Goal: Transaction & Acquisition: Purchase product/service

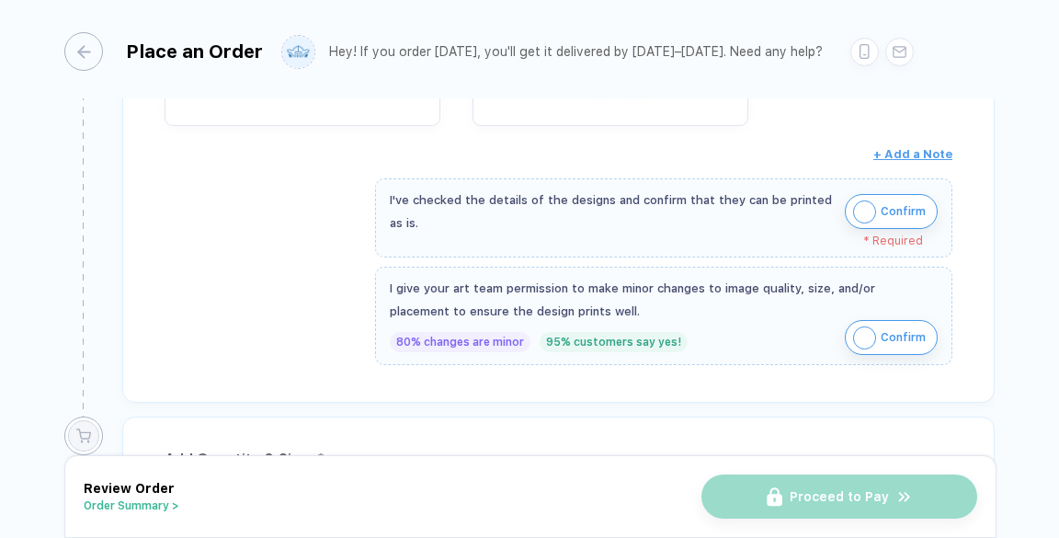
scroll to position [662, 0]
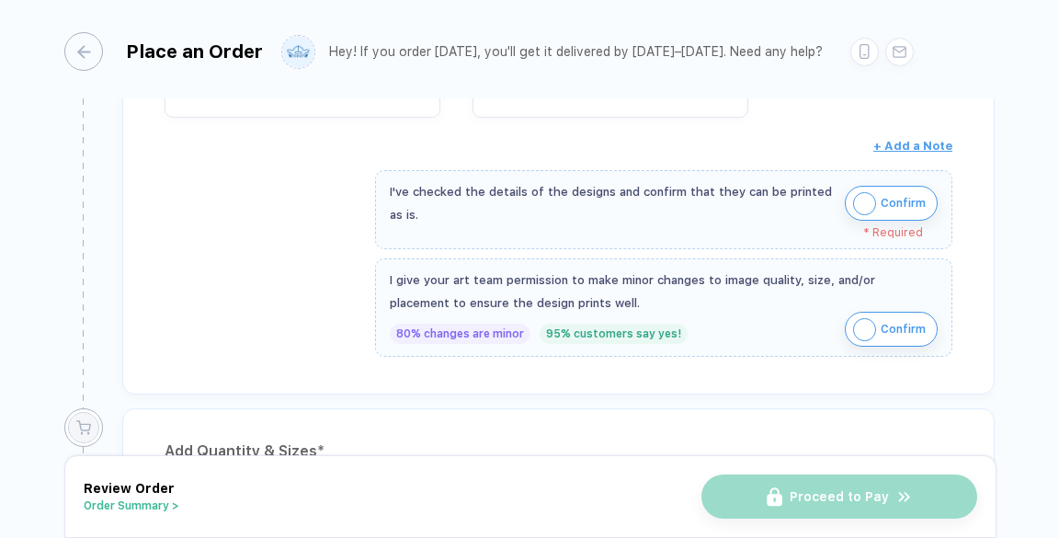
click at [890, 202] on span "Confirm" at bounding box center [902, 202] width 45 height 29
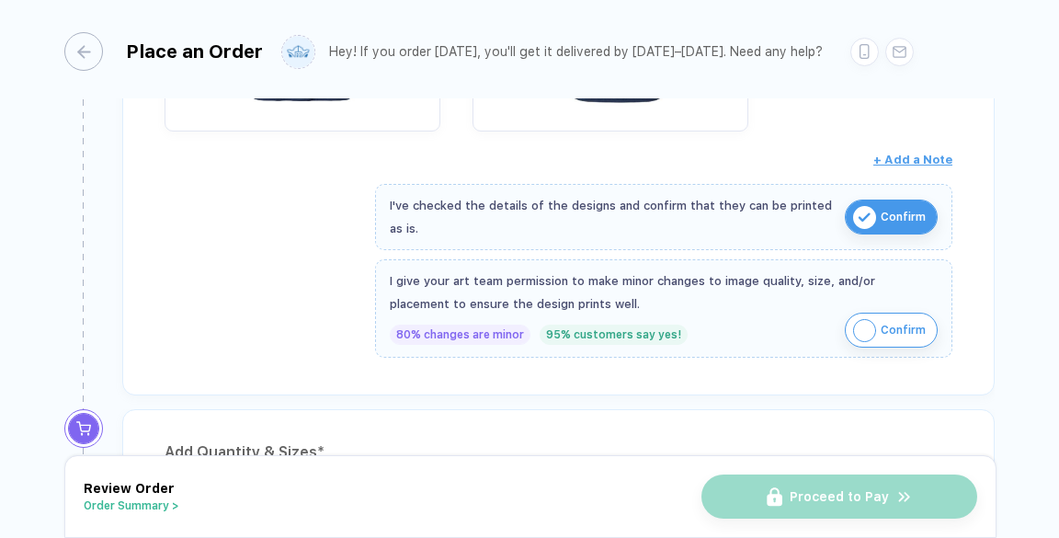
scroll to position [649, 0]
click at [859, 327] on img "button" at bounding box center [864, 329] width 23 height 23
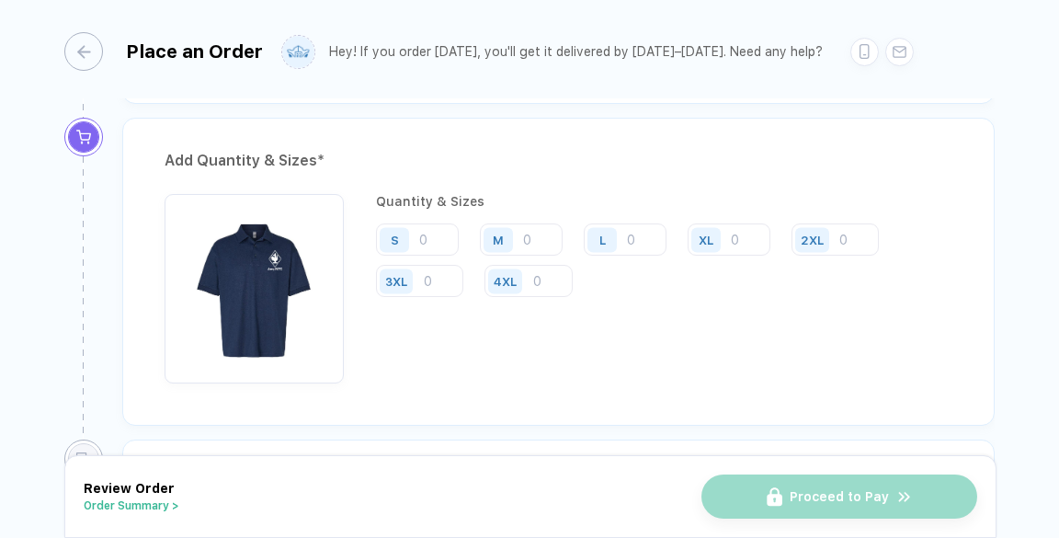
scroll to position [945, 0]
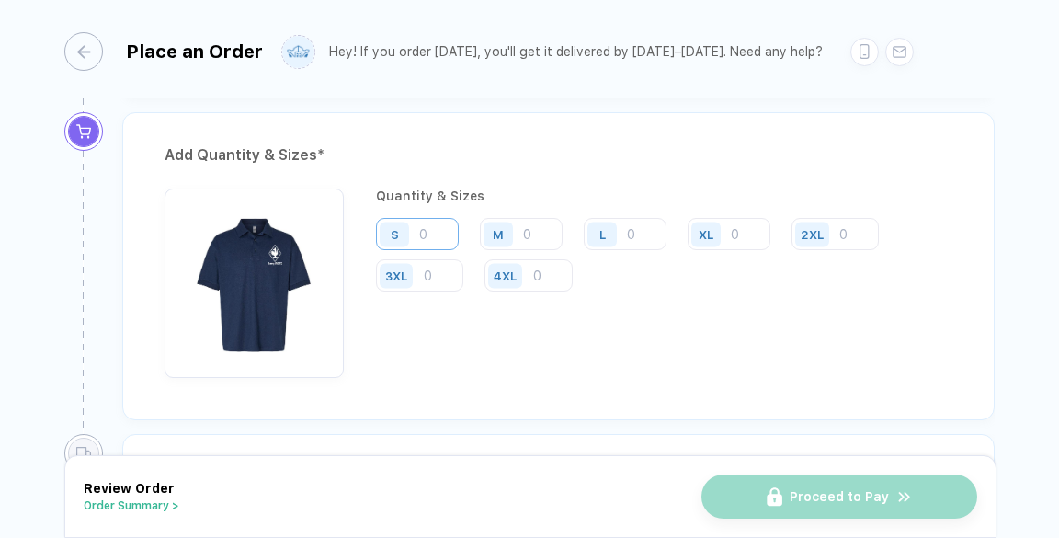
click at [437, 229] on input "number" at bounding box center [417, 234] width 83 height 32
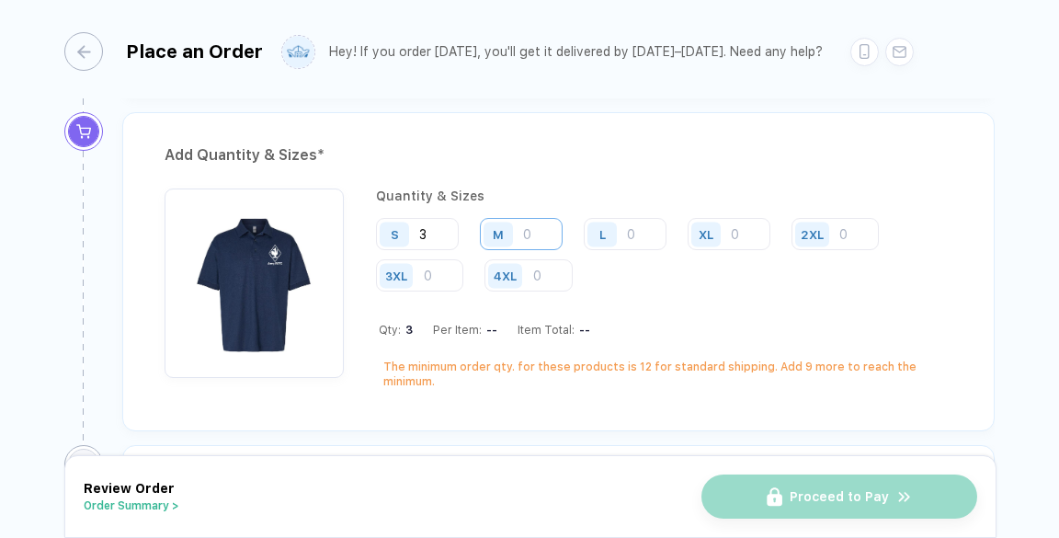
type input "3"
click at [522, 234] on input "number" at bounding box center [521, 234] width 83 height 32
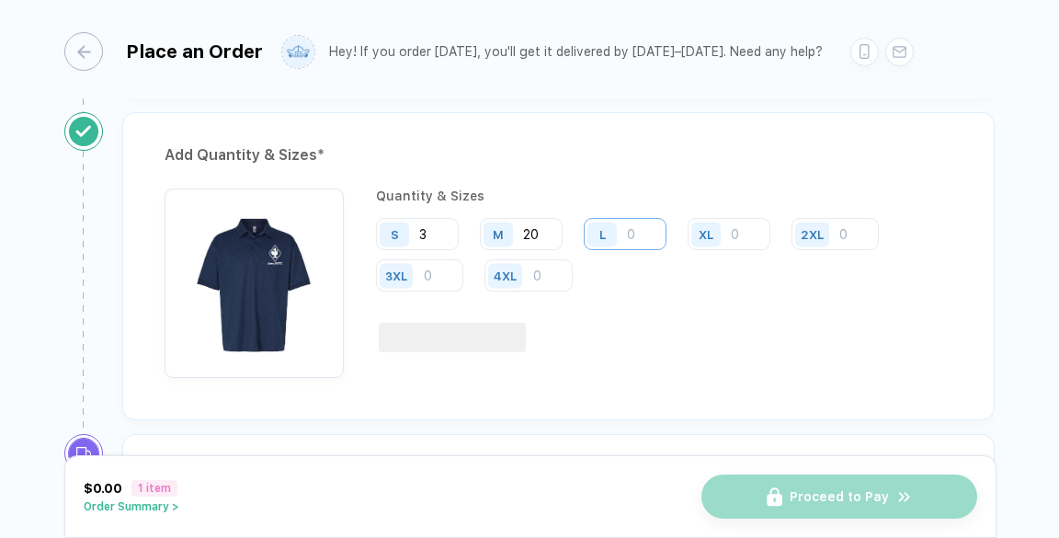
type input "20"
click at [635, 219] on input "number" at bounding box center [625, 234] width 83 height 32
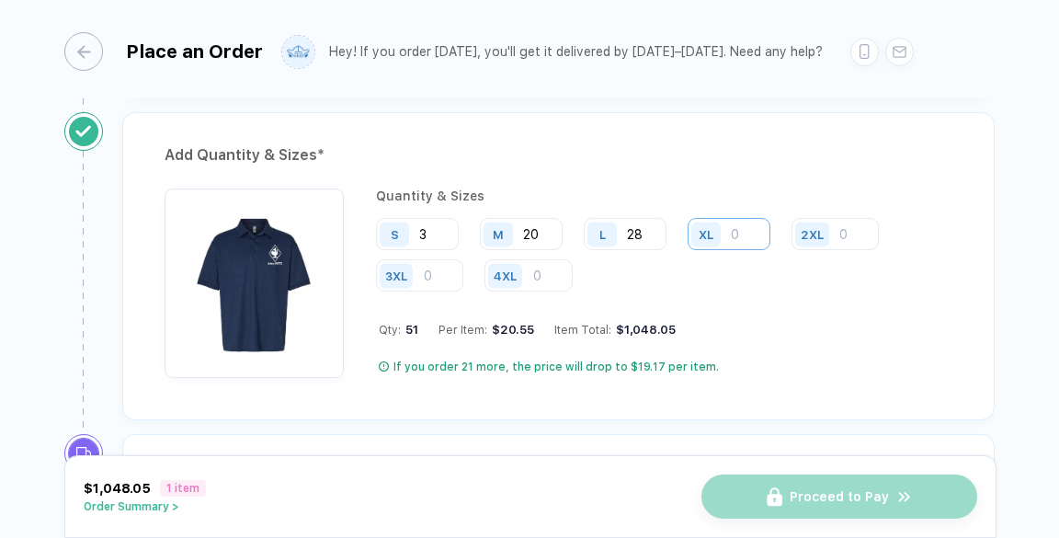
type input "28"
click at [734, 236] on input "number" at bounding box center [728, 234] width 83 height 32
type input "7"
click at [883, 148] on div "Add Quantity & Sizes *" at bounding box center [559, 155] width 788 height 29
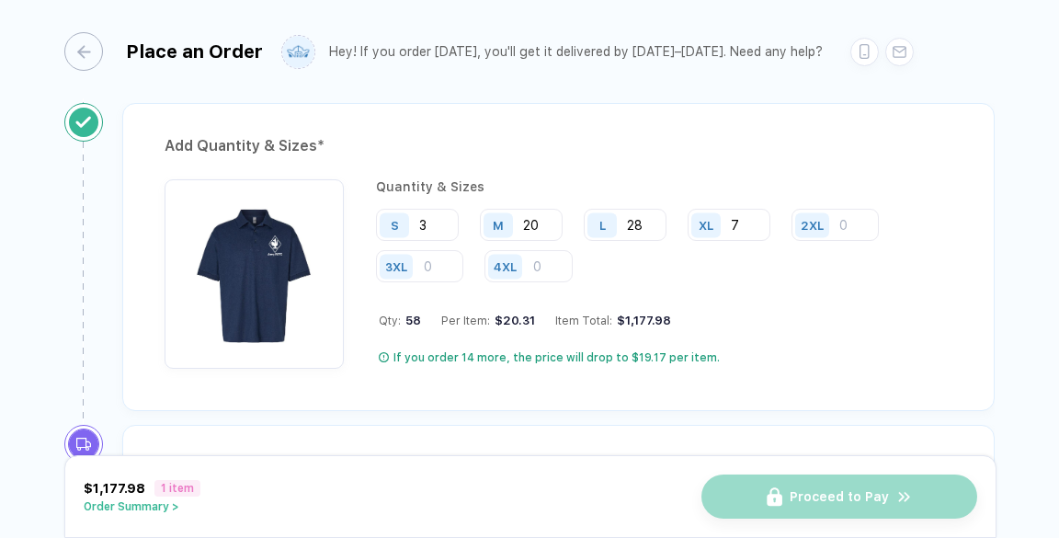
scroll to position [956, 0]
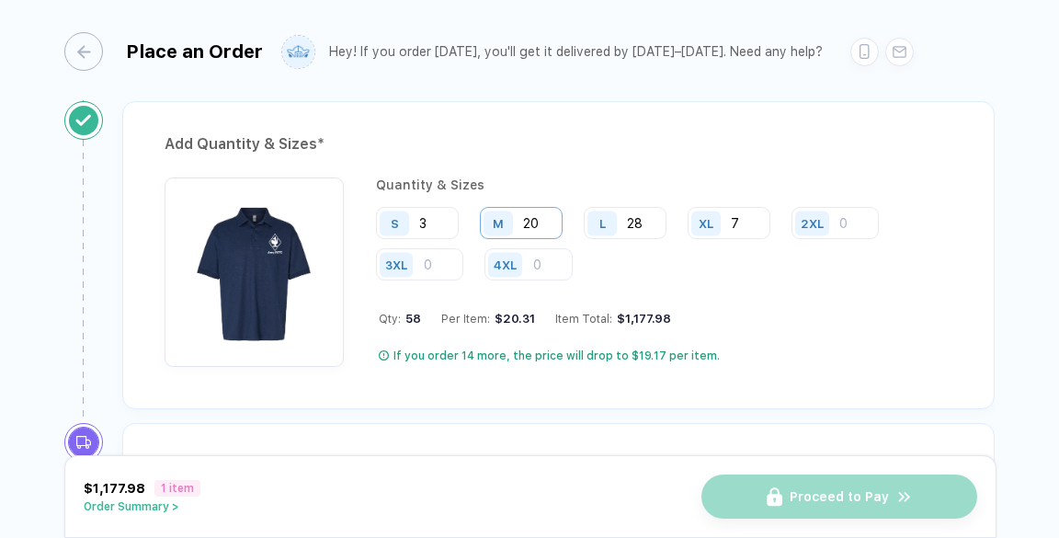
click at [540, 219] on input "20" at bounding box center [521, 223] width 83 height 32
click at [552, 174] on div "Add Quantity & Sizes * Quantity & Sizes S 3 M 22 L 28 XL 7 2XL 3XL 4XL Qty: 60 …" at bounding box center [558, 255] width 872 height 308
click at [544, 223] on input "22" at bounding box center [521, 223] width 83 height 32
type input "20"
click at [536, 164] on div "Add Quantity & Sizes * Quantity & Sizes S 3 M 20 L 28 XL 7 2XL 3XL 4XL Qty: 58 …" at bounding box center [558, 255] width 872 height 308
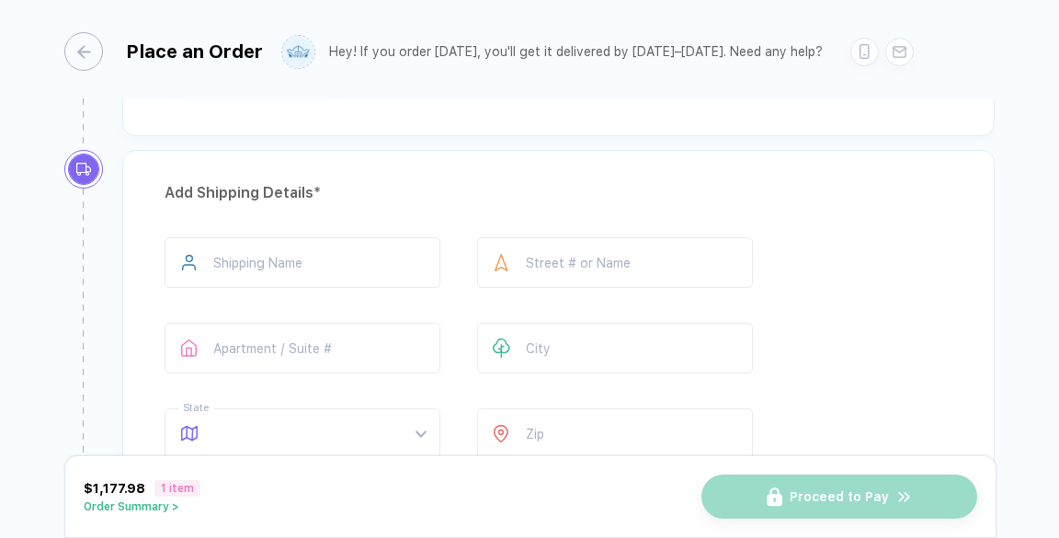
scroll to position [1248, 0]
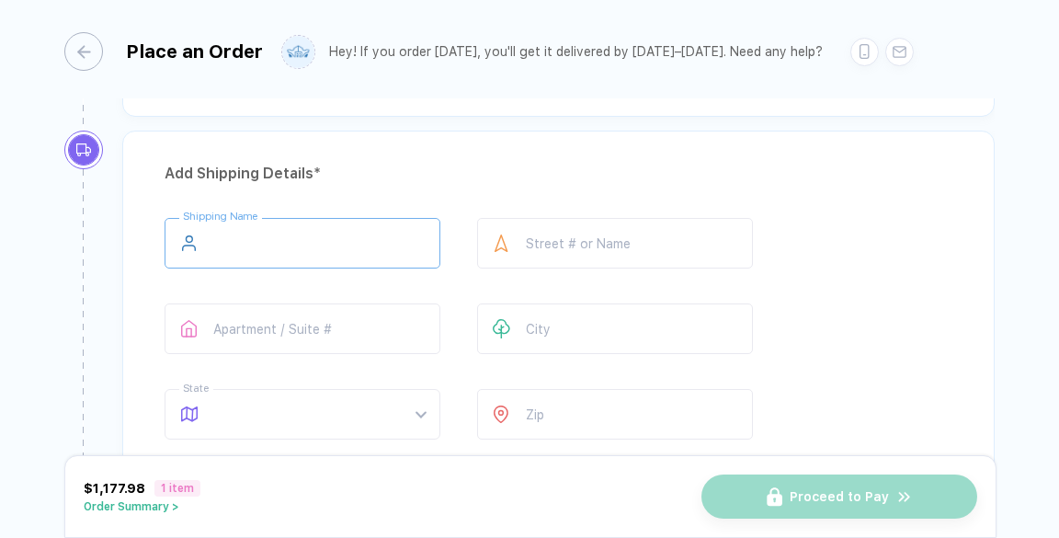
click at [327, 248] on input "text" at bounding box center [303, 243] width 276 height 51
type input "*"
type input "**********"
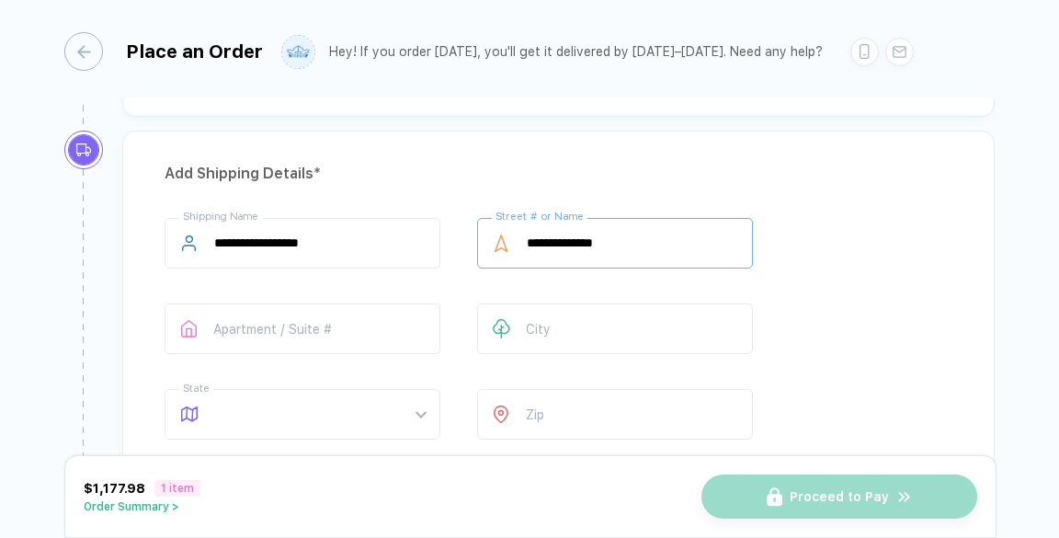
type input "**********"
click at [436, 182] on div "Add Shipping Details *" at bounding box center [559, 173] width 788 height 29
click at [240, 326] on input "text" at bounding box center [303, 328] width 276 height 51
type input "**"
click at [290, 285] on div "**********" at bounding box center [559, 332] width 788 height 229
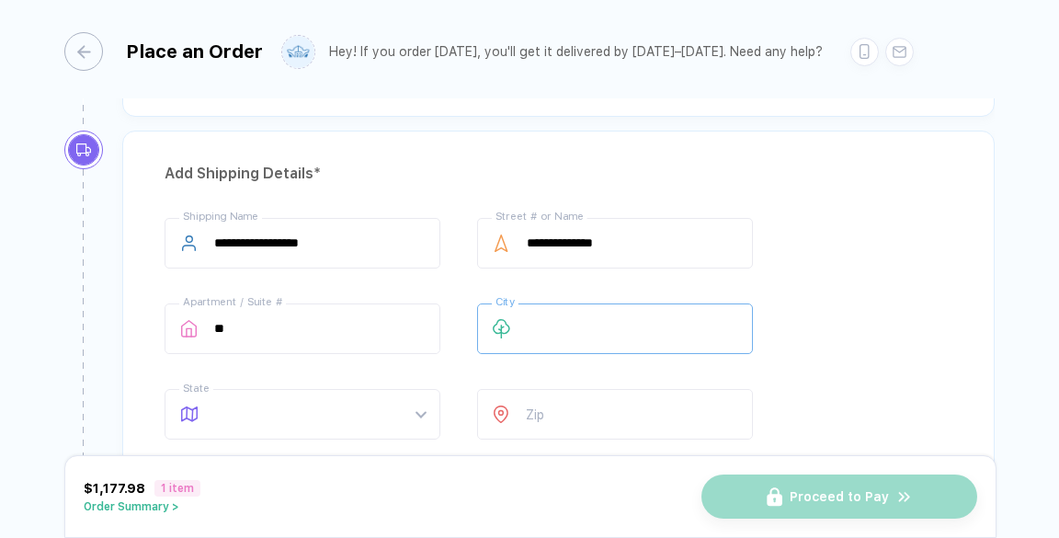
click at [553, 338] on input "text" at bounding box center [615, 328] width 276 height 51
type input "******"
type input "*****"
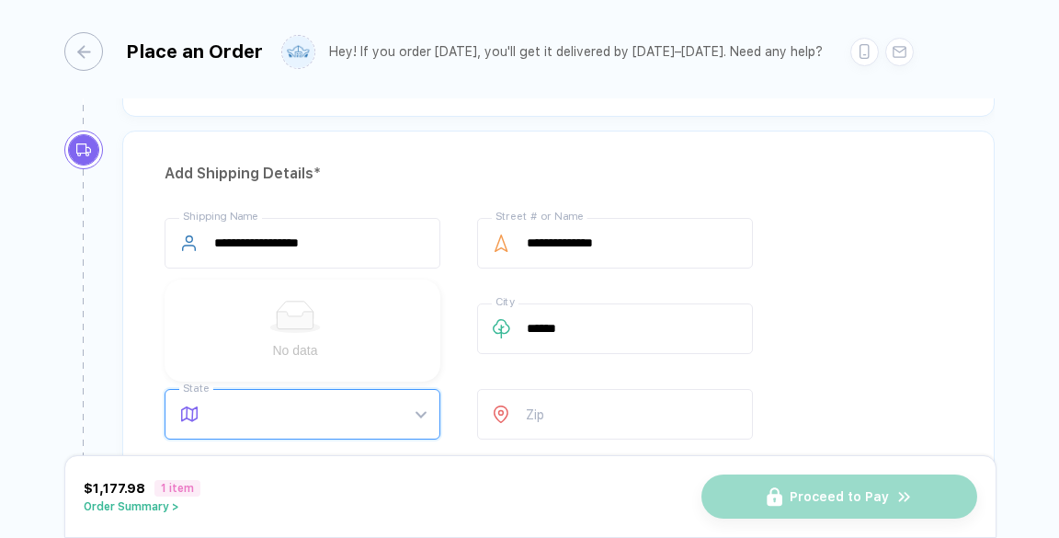
click at [471, 378] on div "**********" at bounding box center [559, 332] width 788 height 229
click at [417, 414] on span at bounding box center [319, 414] width 211 height 49
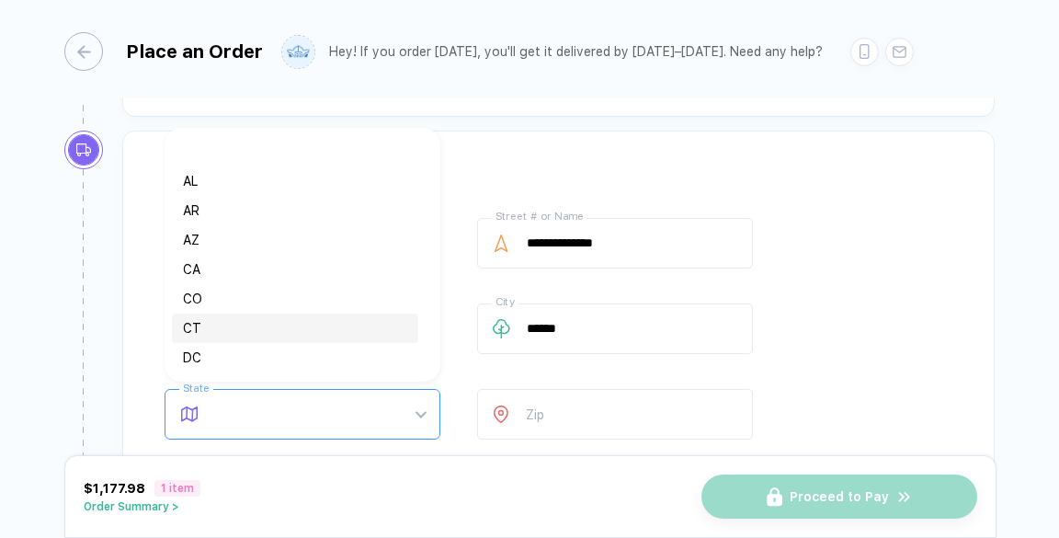
scroll to position [40, 0]
click at [226, 343] on div "DE" at bounding box center [295, 346] width 224 height 20
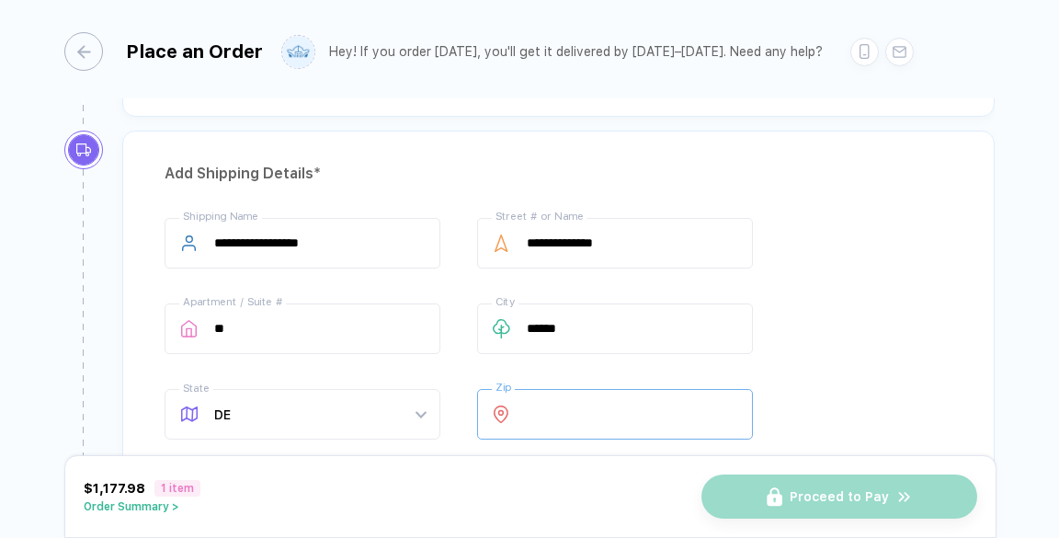
click at [551, 410] on input "number" at bounding box center [615, 414] width 276 height 51
type input "*"
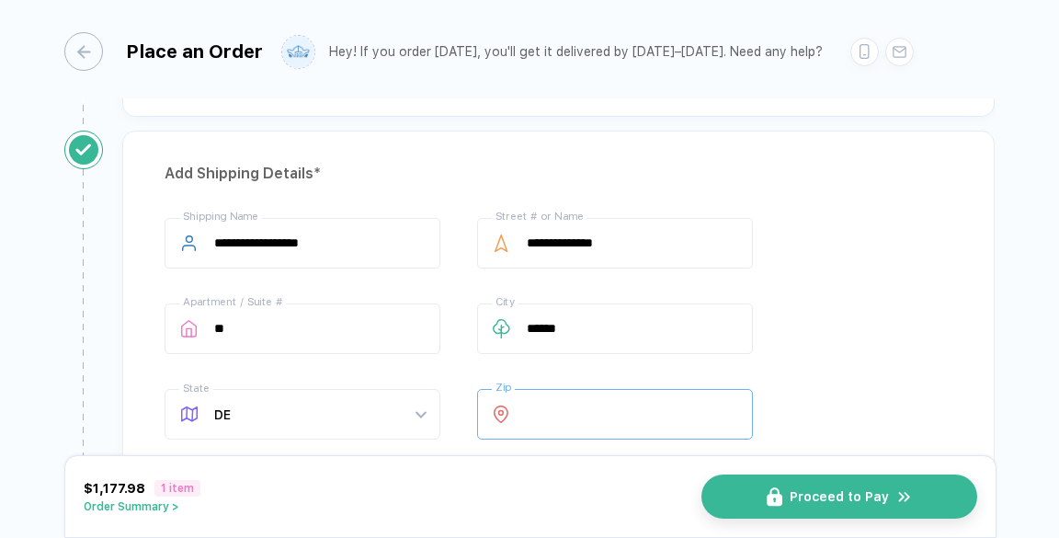
type input "*****"
click at [818, 331] on div "**********" at bounding box center [559, 332] width 788 height 229
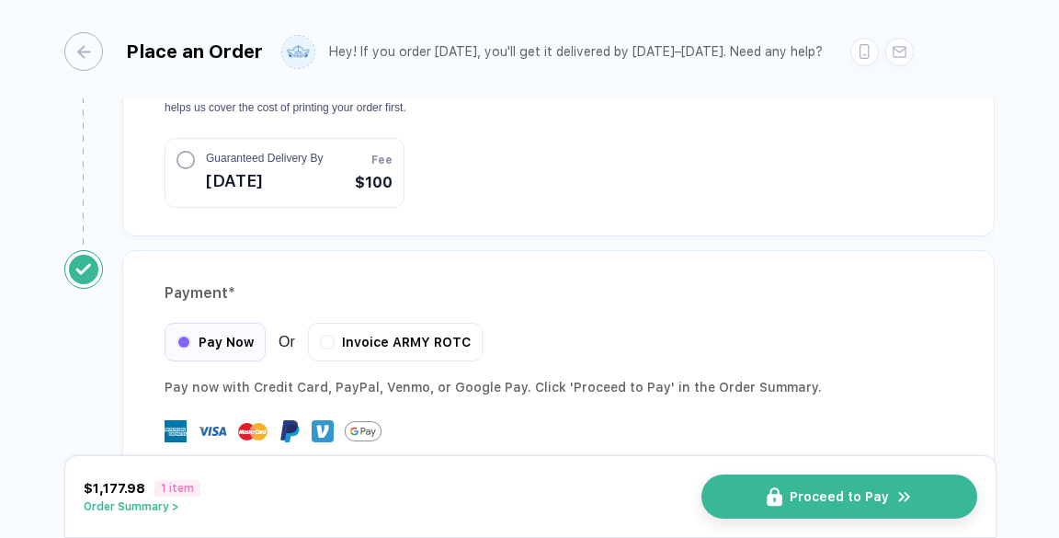
scroll to position [1903, 0]
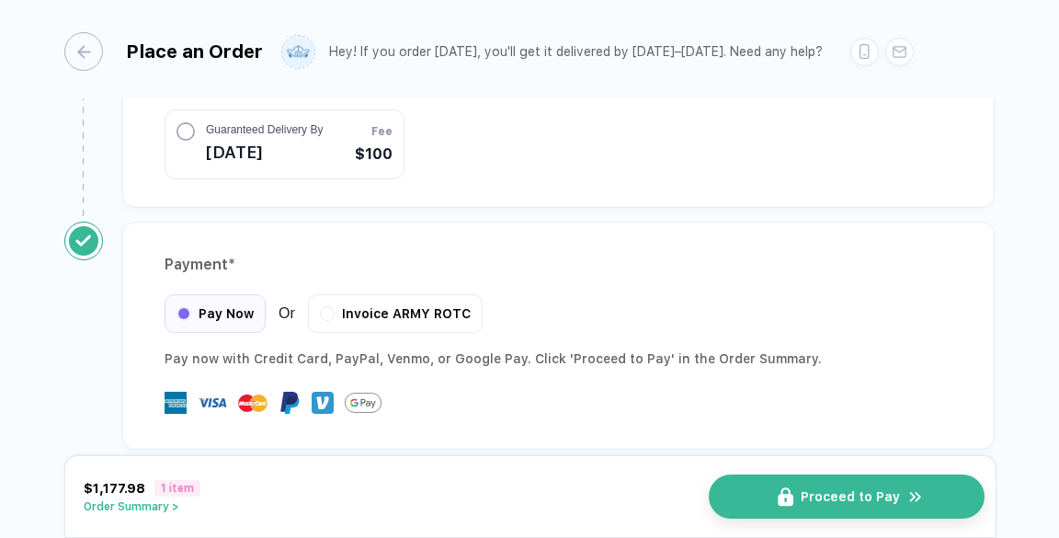
click at [771, 498] on button "Proceed to Pay" at bounding box center [847, 496] width 276 height 44
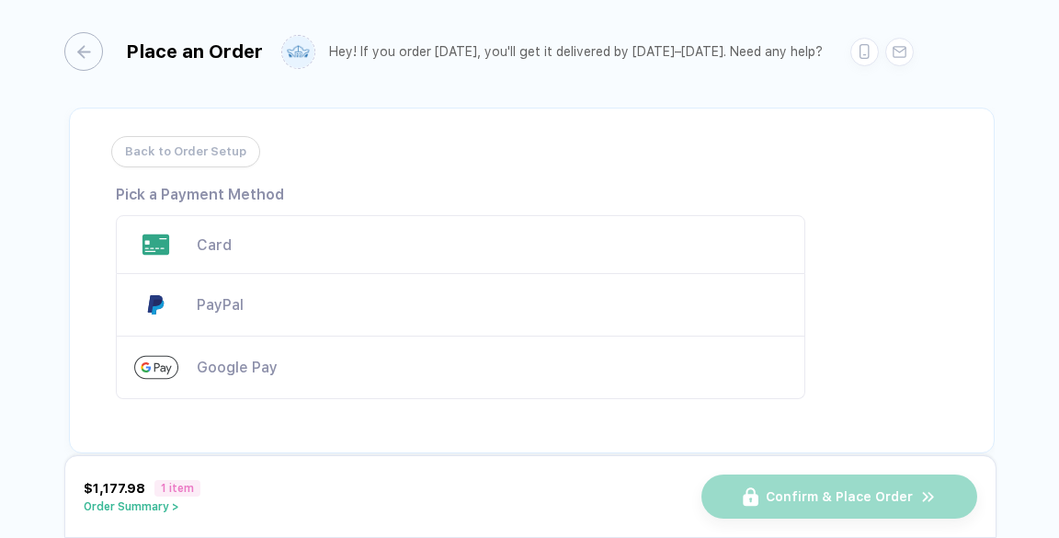
click at [343, 256] on div "Card" at bounding box center [460, 244] width 689 height 59
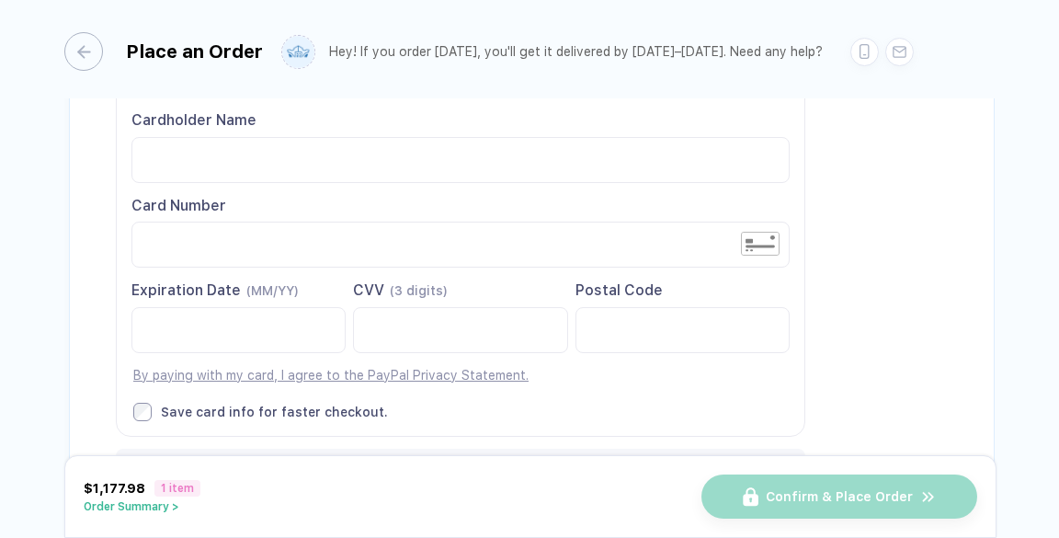
scroll to position [184, 0]
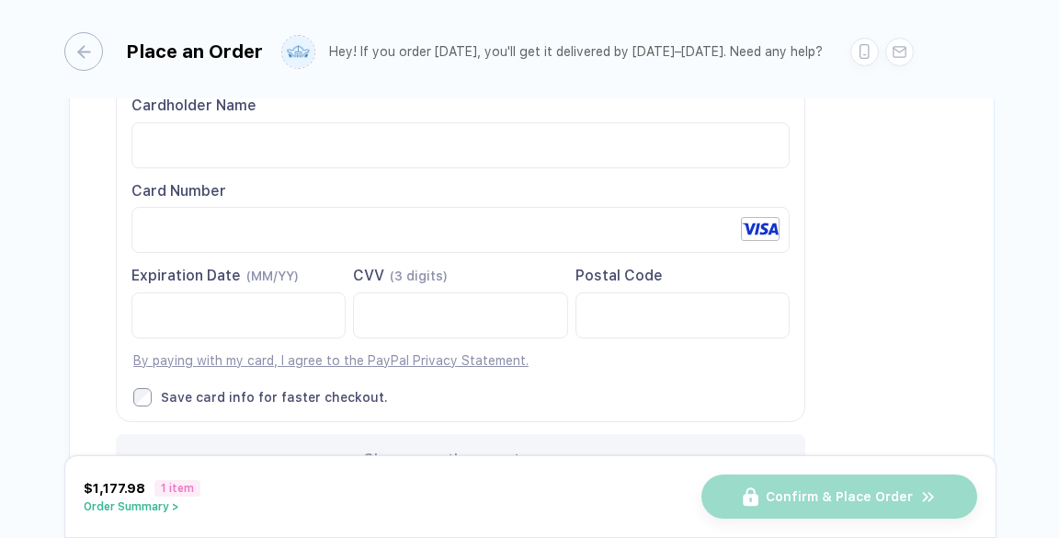
click at [143, 323] on div at bounding box center [238, 315] width 214 height 46
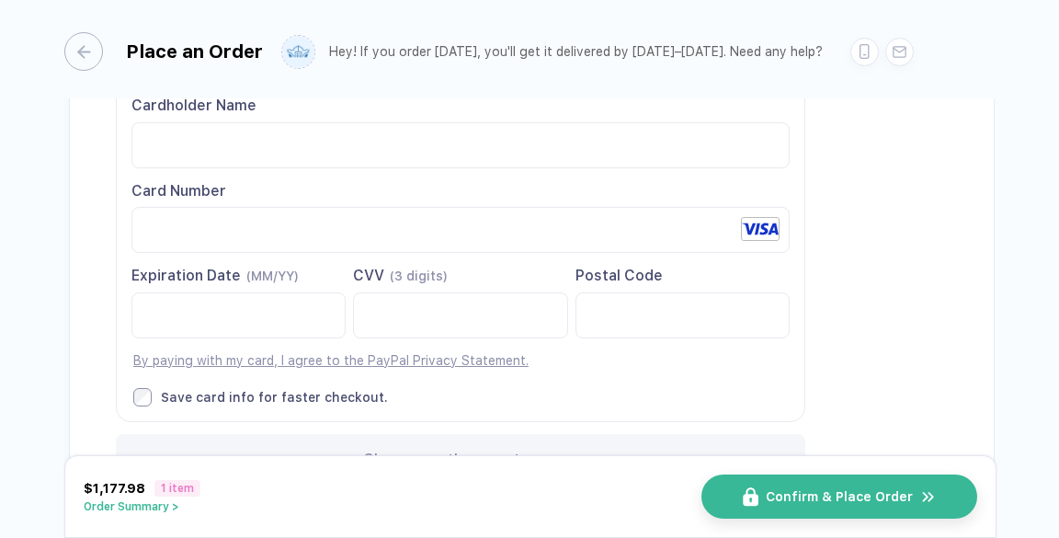
click at [522, 266] on div "CVV (3 digits)" at bounding box center [460, 276] width 214 height 20
click at [136, 244] on div at bounding box center [460, 230] width 658 height 46
click at [334, 258] on div "Cardholder Name Card Number Expiration Date (MM/YY)" at bounding box center [460, 250] width 687 height 339
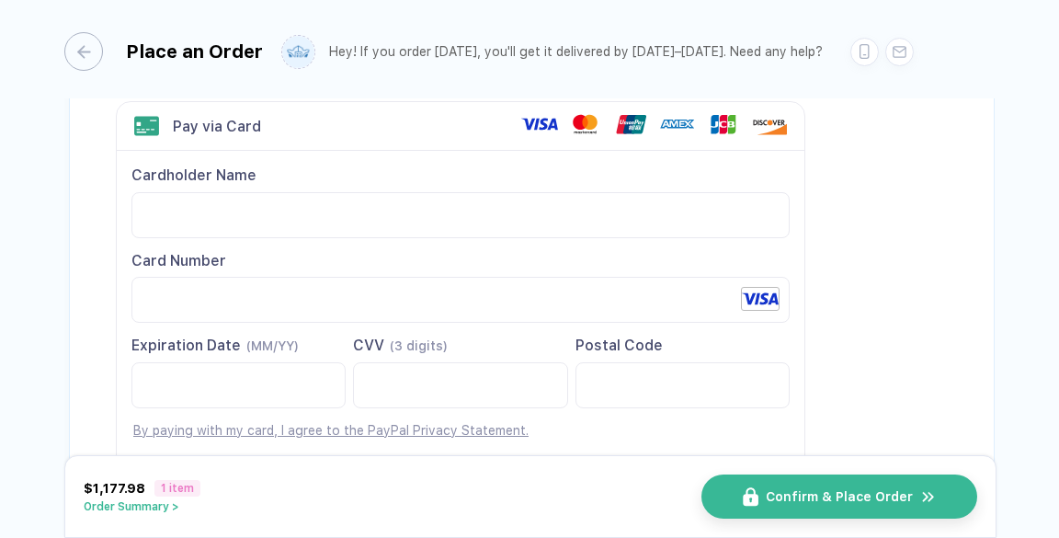
scroll to position [125, 0]
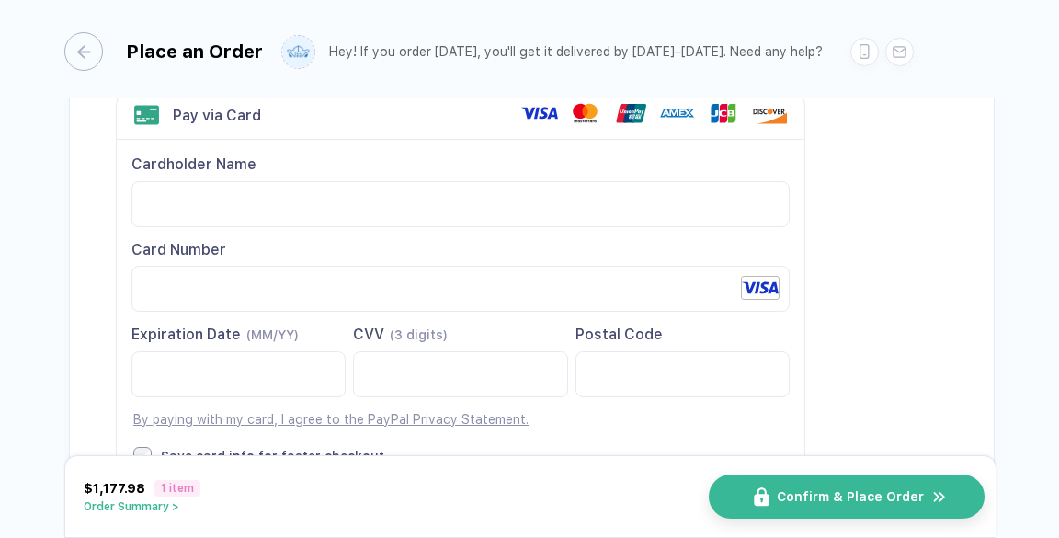
click at [773, 494] on button "Confirm & Place Order" at bounding box center [847, 496] width 276 height 44
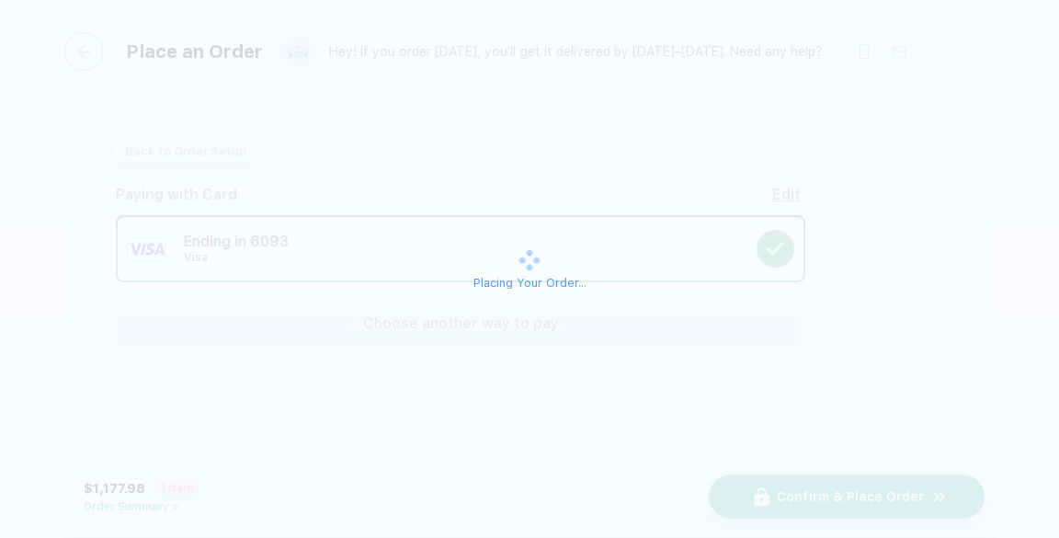
scroll to position [0, 0]
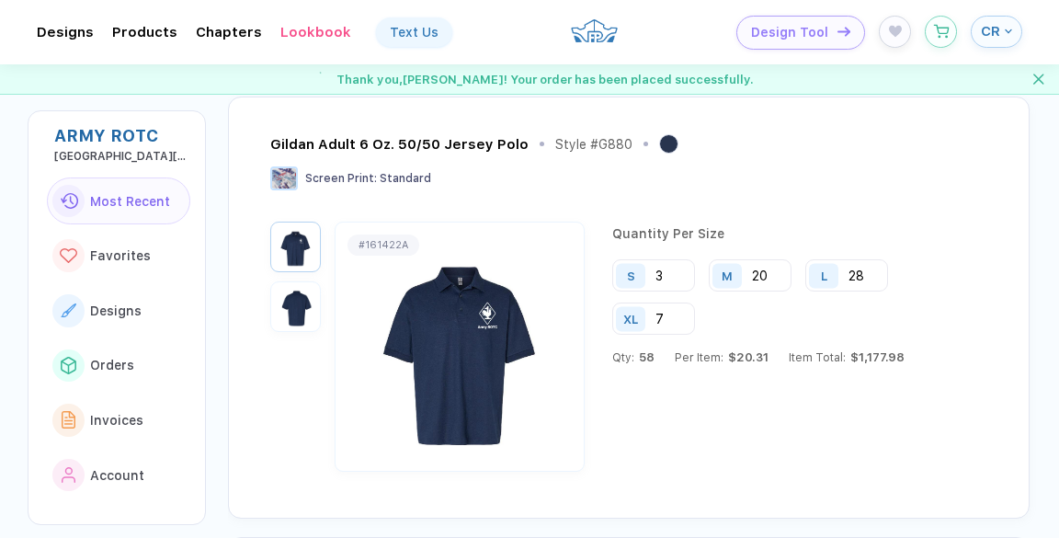
scroll to position [98, 0]
